Goal: Transaction & Acquisition: Download file/media

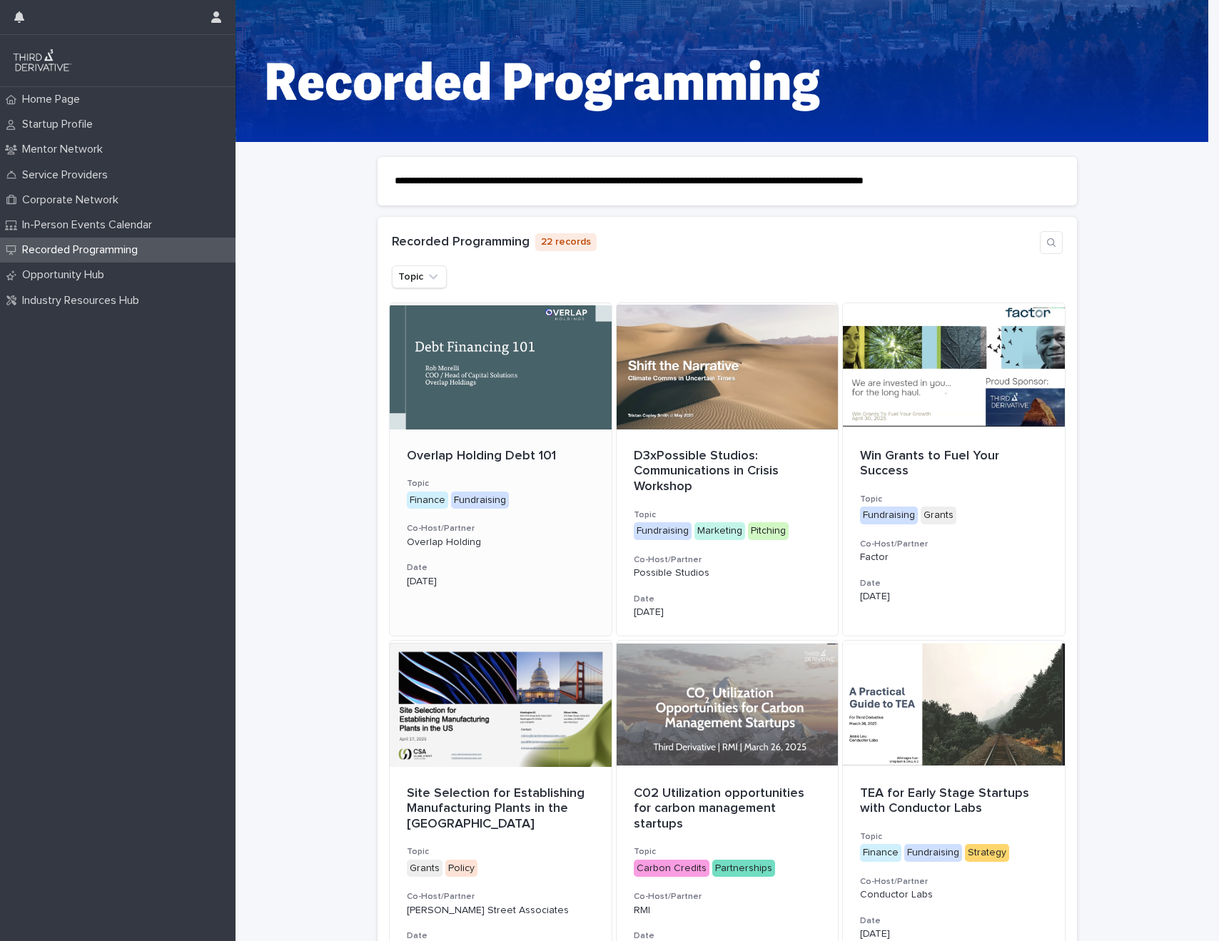
click at [541, 372] on div at bounding box center [501, 367] width 222 height 128
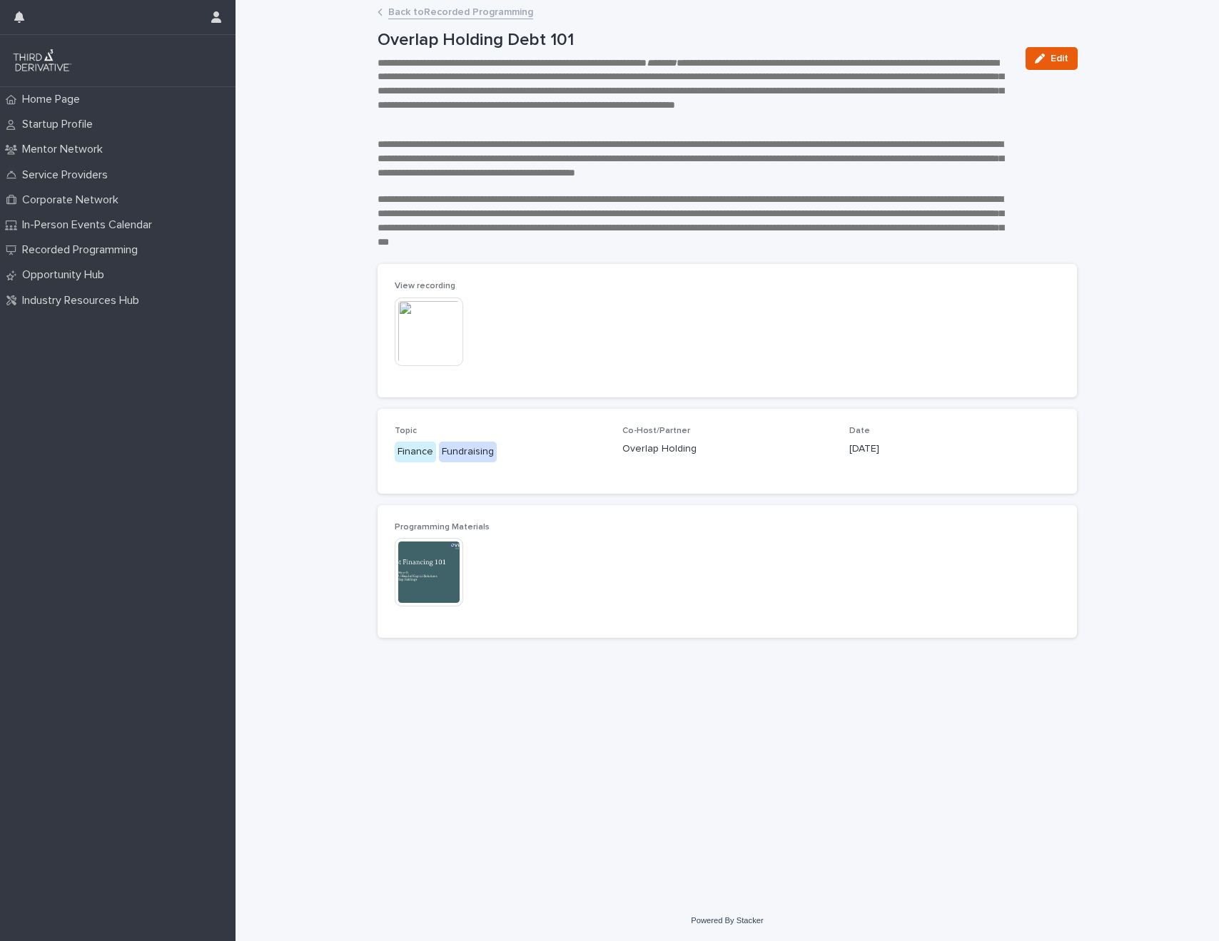
click at [418, 333] on img at bounding box center [429, 332] width 69 height 69
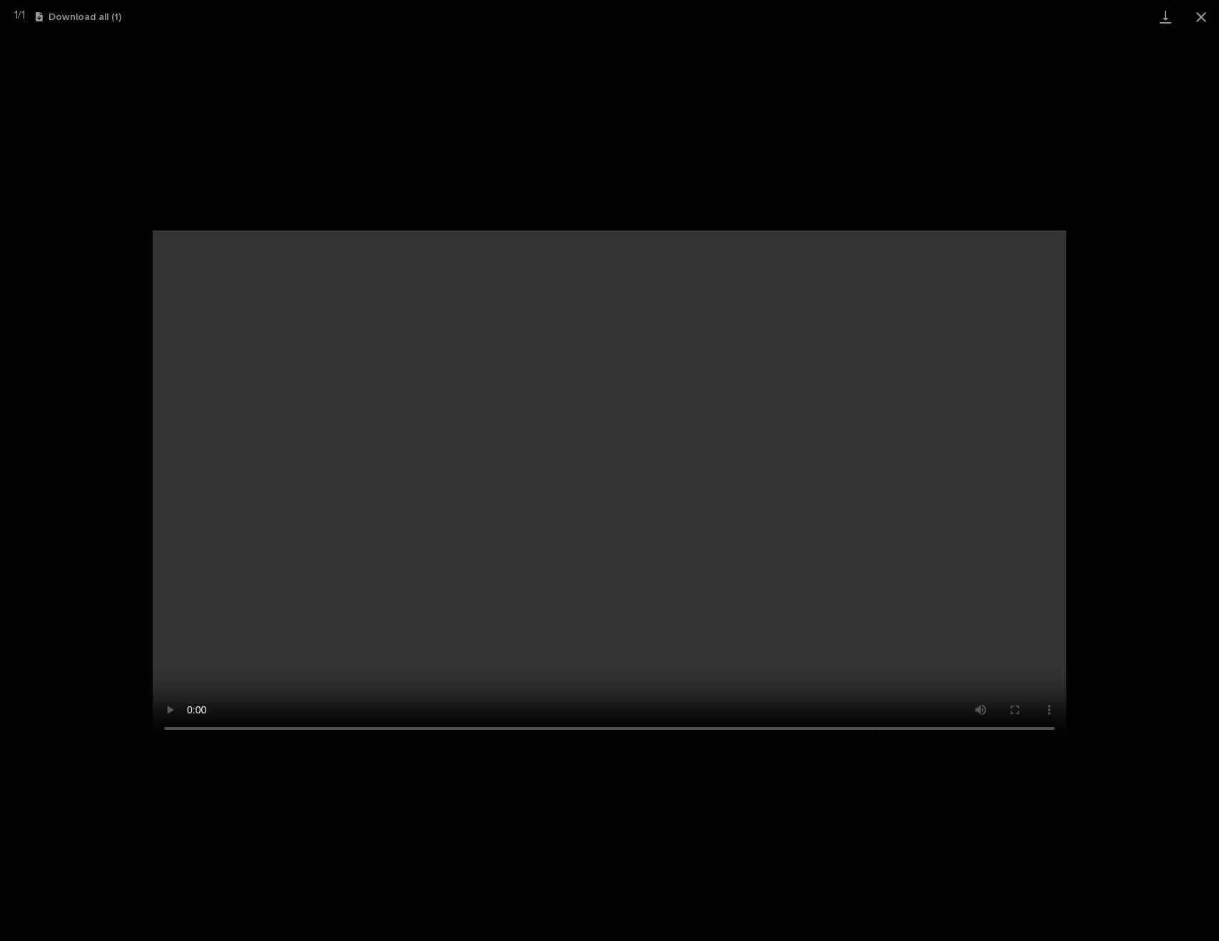
click at [192, 730] on video "Your browser does not support HTML5 video." at bounding box center [610, 488] width 914 height 514
click at [1171, 16] on link "Download" at bounding box center [1166, 17] width 36 height 34
click at [1168, 19] on link "Download" at bounding box center [1166, 17] width 36 height 34
